Goal: Check status: Check status

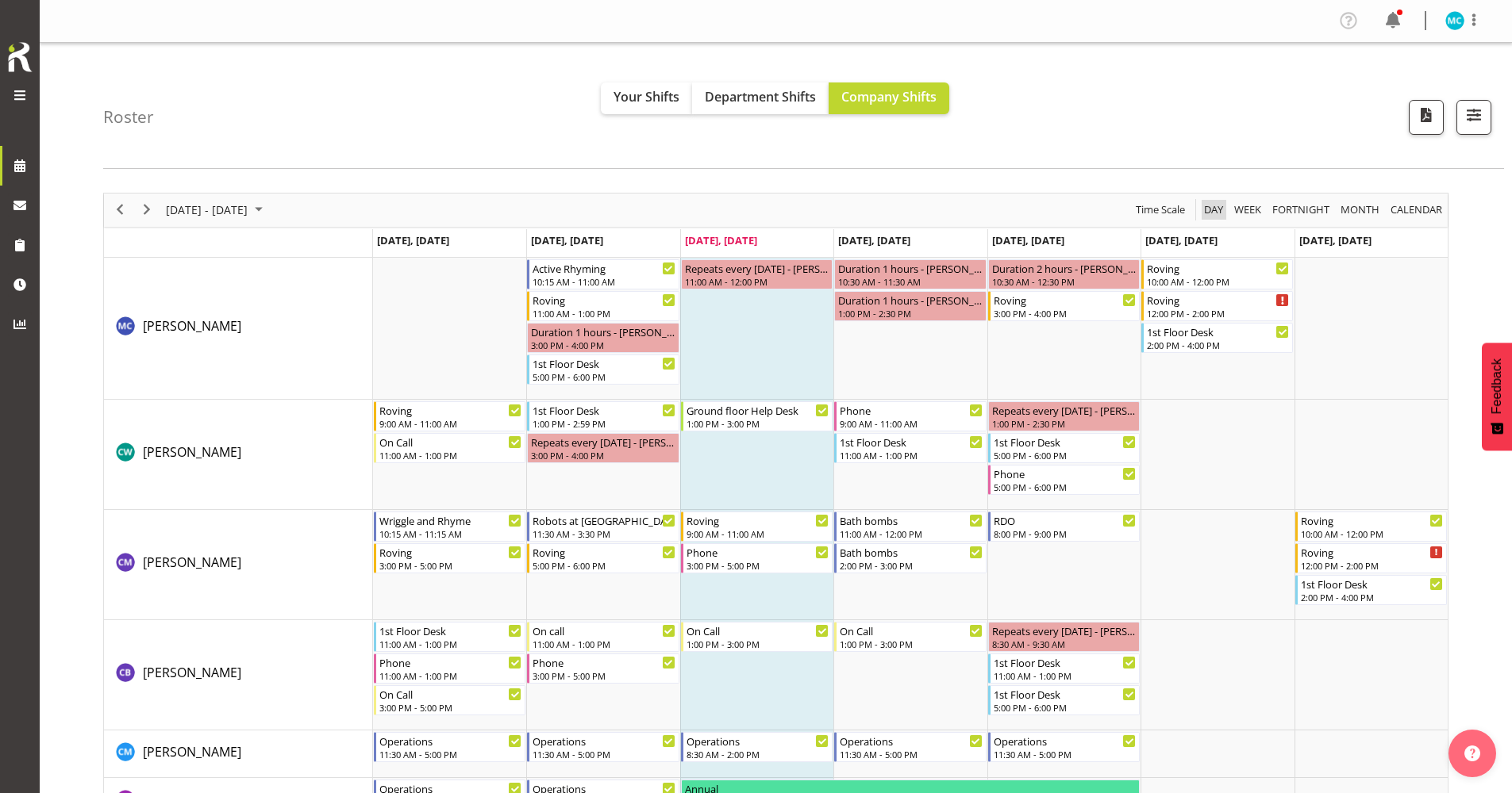
click at [580, 207] on span "Day" at bounding box center [1213, 209] width 22 height 20
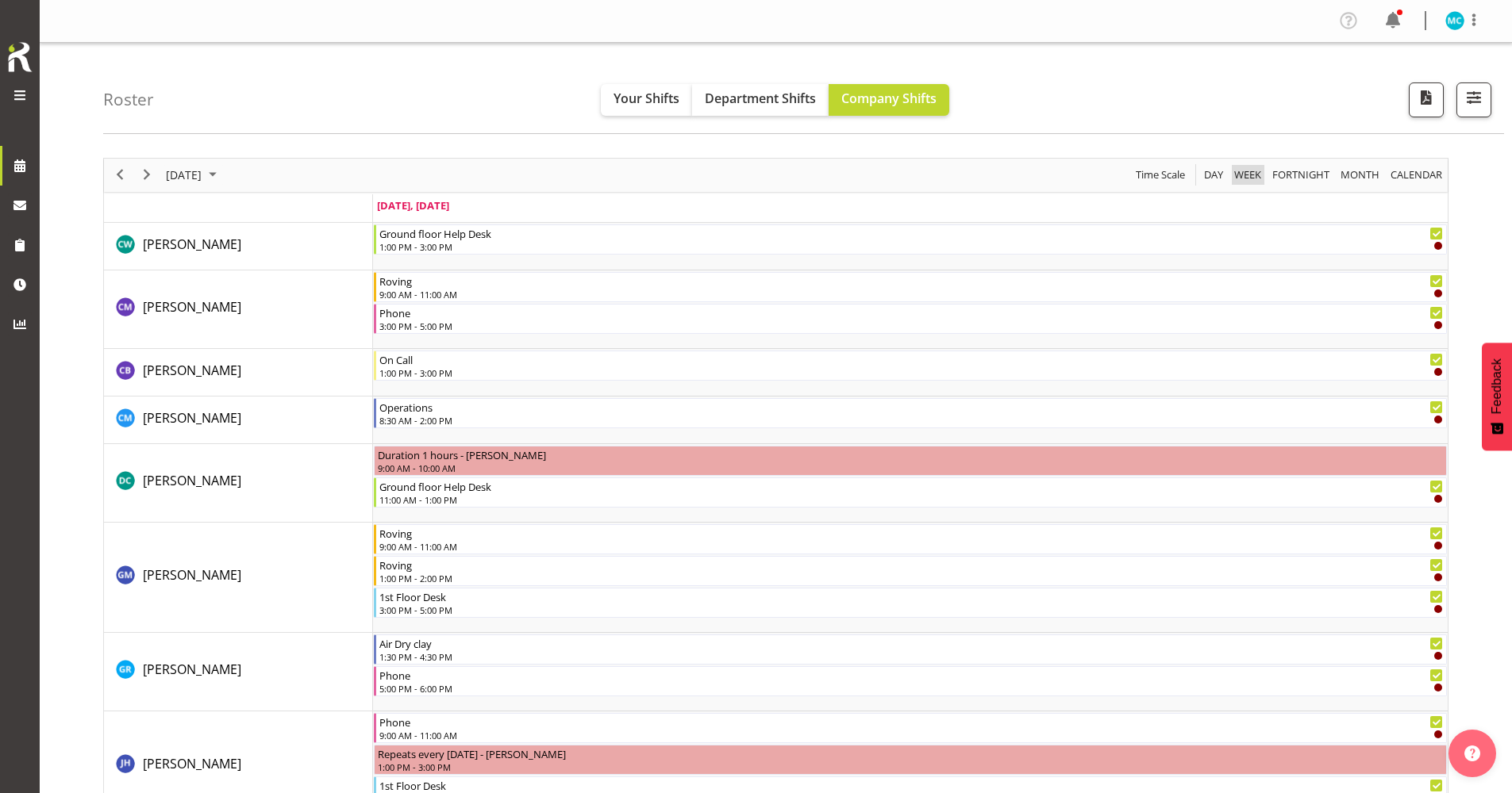
click at [580, 174] on span "Week" at bounding box center [1248, 174] width 30 height 20
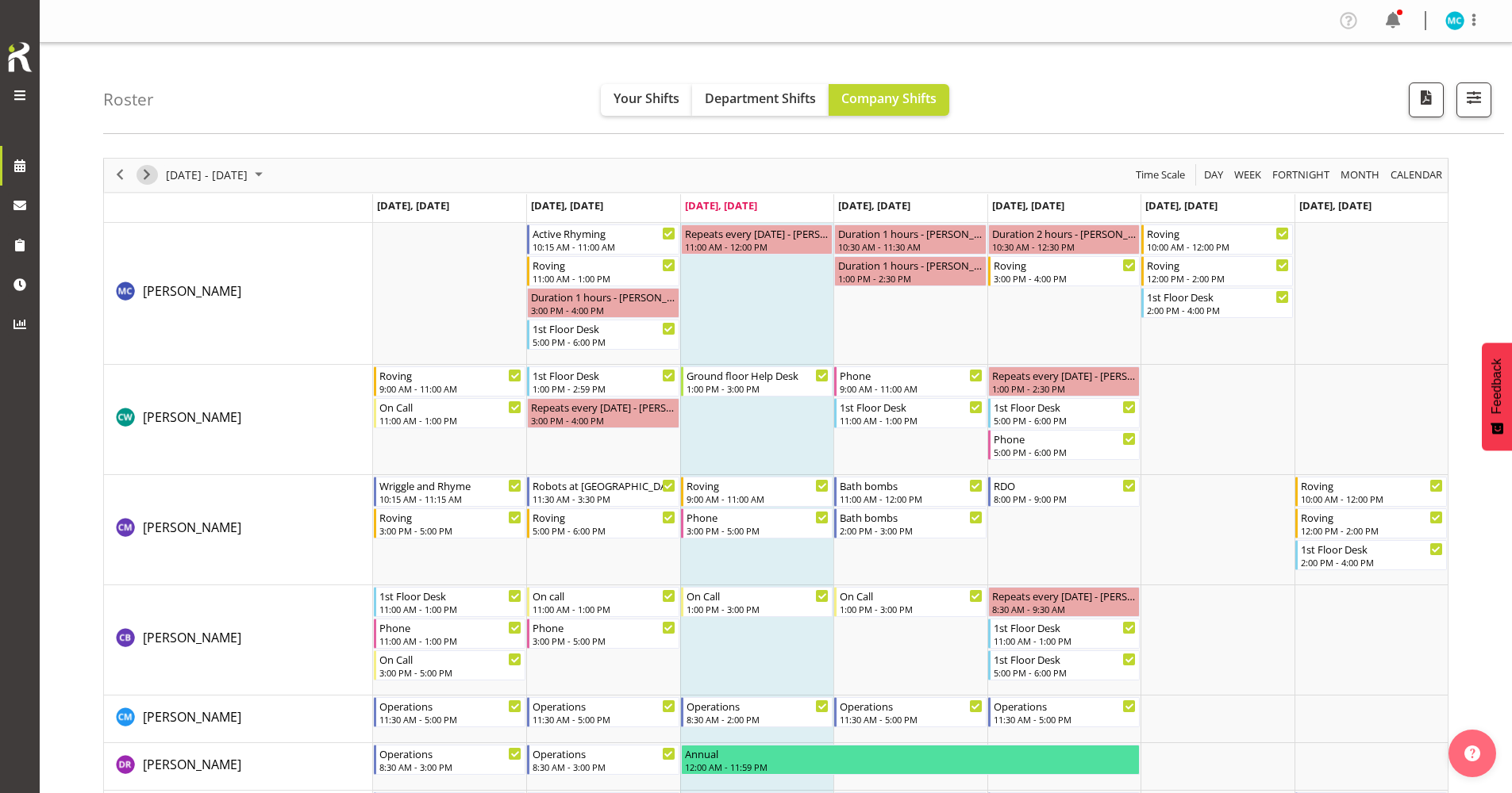
click at [154, 175] on span "Next" at bounding box center [147, 174] width 19 height 20
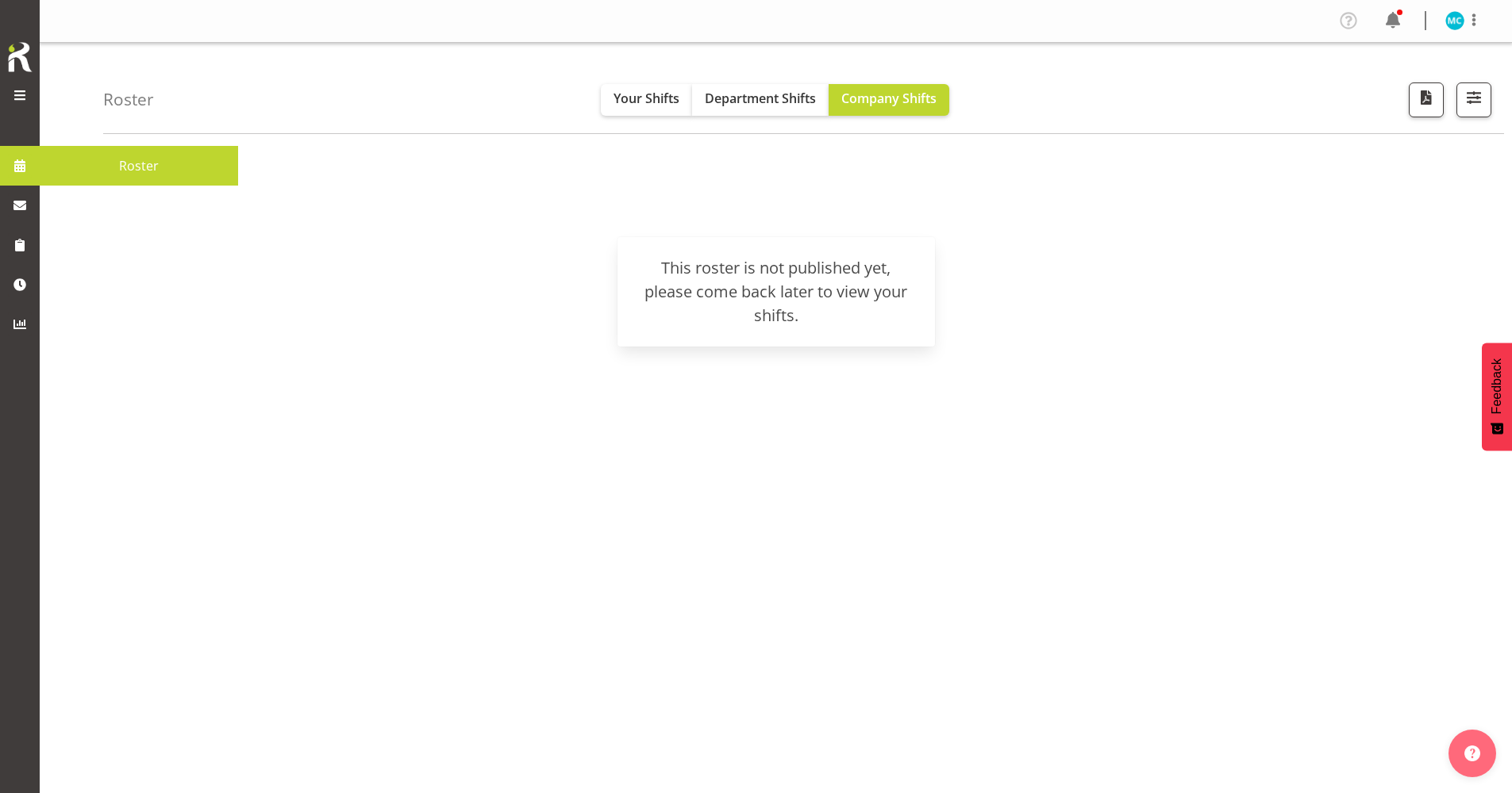
click at [27, 164] on span at bounding box center [21, 166] width 24 height 24
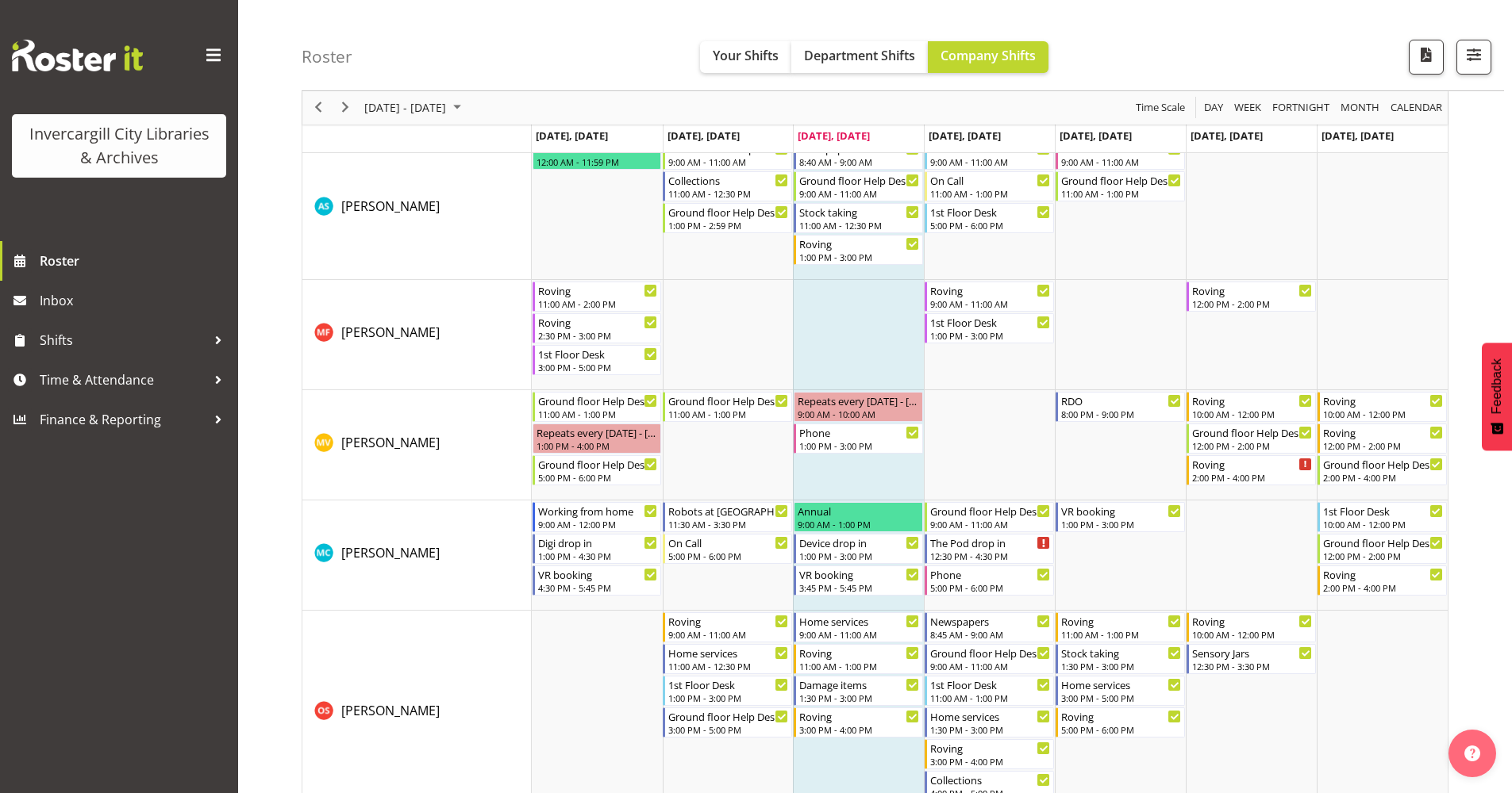
scroll to position [2459, 0]
